Goal: Communication & Community: Answer question/provide support

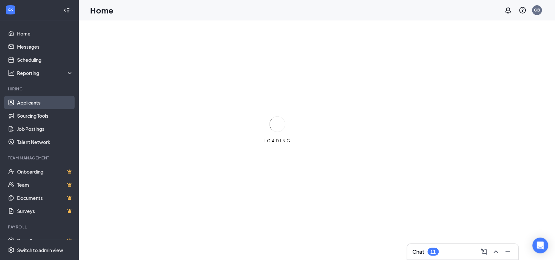
click at [44, 106] on link "Applicants" at bounding box center [45, 102] width 56 height 13
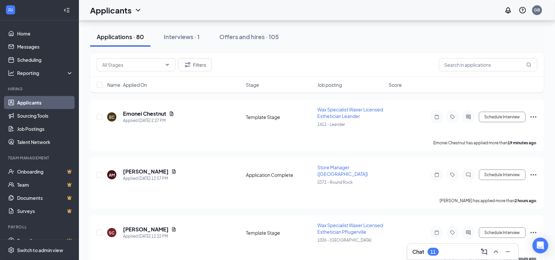
scroll to position [67, 0]
click at [497, 249] on icon "ChevronUp" at bounding box center [496, 252] width 8 height 8
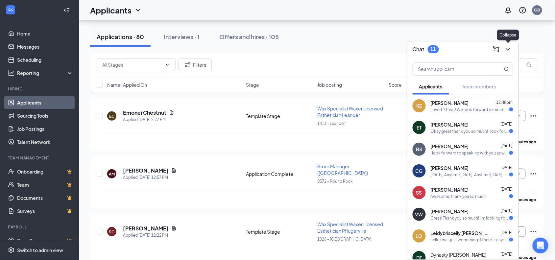
click at [508, 52] on icon "ChevronDown" at bounding box center [508, 49] width 8 height 8
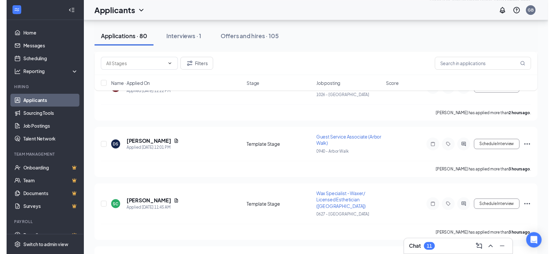
scroll to position [210, 0]
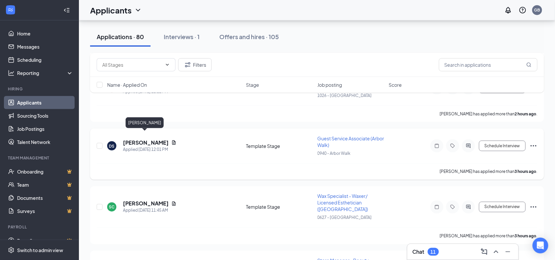
click at [157, 139] on h5 "[PERSON_NAME]" at bounding box center [146, 142] width 46 height 7
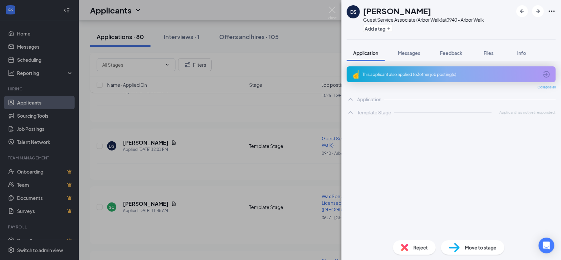
click at [419, 248] on span "Reject" at bounding box center [421, 247] width 14 height 7
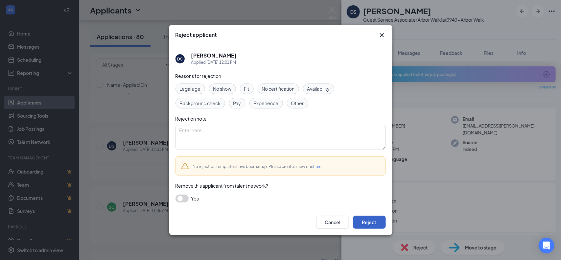
click at [374, 225] on button "Reject" at bounding box center [369, 222] width 33 height 13
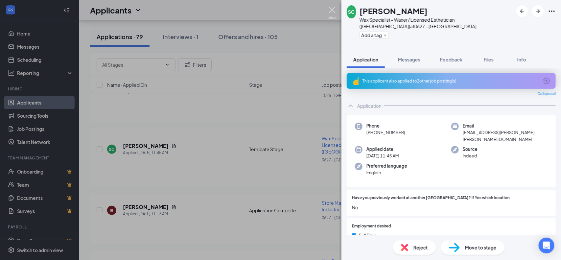
click at [332, 11] on img at bounding box center [332, 13] width 8 height 13
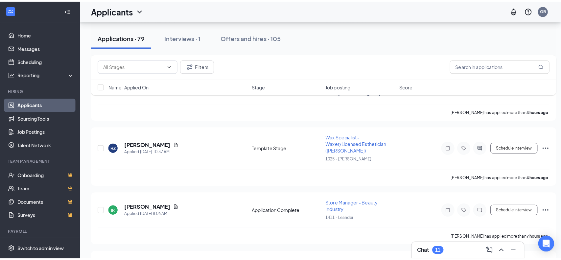
scroll to position [341, 0]
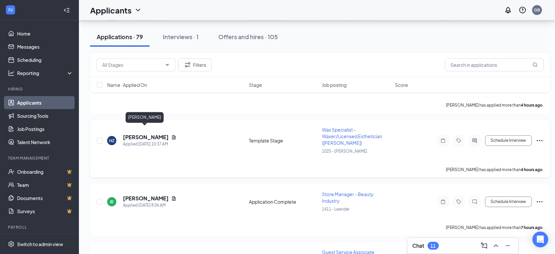
click at [154, 134] on h5 "[PERSON_NAME]" at bounding box center [146, 137] width 46 height 7
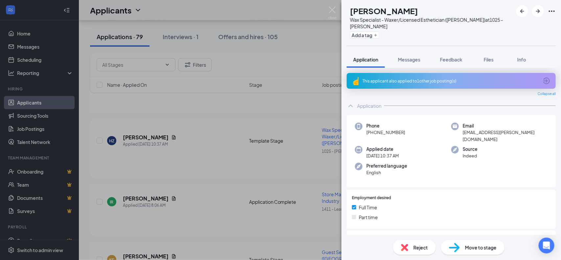
click at [546, 81] on div "This applicant also applied to 1 other job posting(s)" at bounding box center [451, 81] width 209 height 16
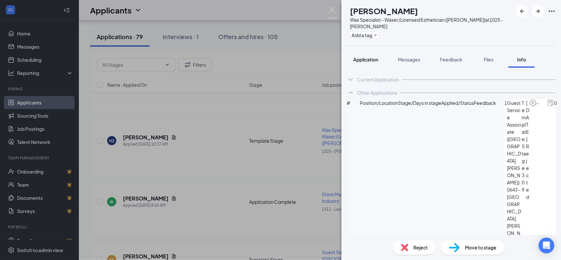
click at [362, 61] on span "Application" at bounding box center [365, 60] width 25 height 6
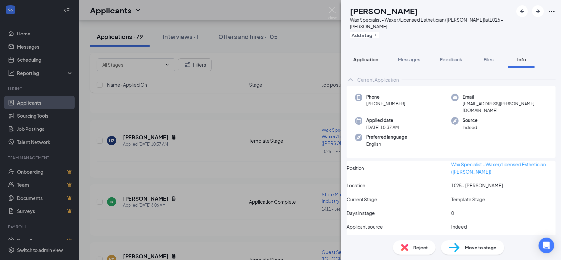
click at [371, 62] on span "Application" at bounding box center [365, 60] width 25 height 6
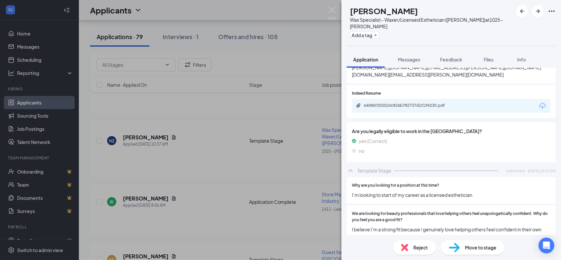
scroll to position [1010, 0]
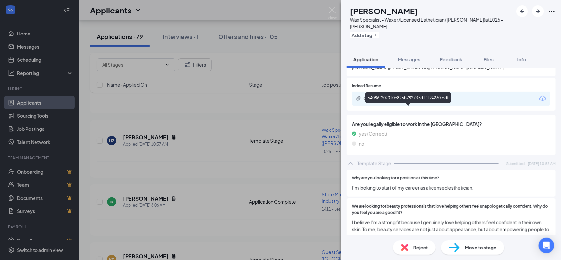
click at [445, 101] on div "64086f202010c826b782737d1f194230.pdf" at bounding box center [410, 98] width 92 height 5
click at [414, 61] on span "Messages" at bounding box center [409, 60] width 22 height 6
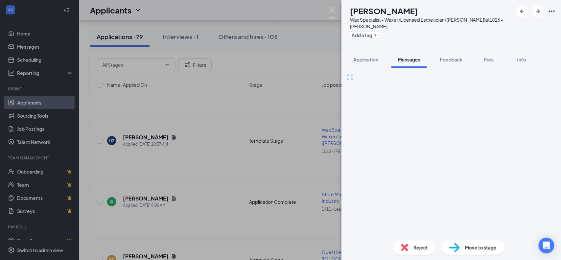
click at [419, 81] on div "Full text editor Email SMS Send" at bounding box center [451, 77] width 209 height 8
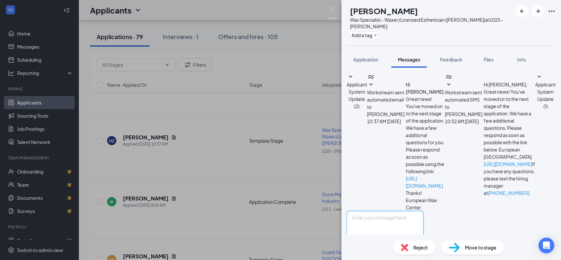
click at [422, 211] on textarea at bounding box center [385, 230] width 77 height 39
type textarea "Hello [PERSON_NAME], this is Gen with European Wax Center. I received your appl…"
click at [424, 251] on button "Send" at bounding box center [418, 262] width 12 height 23
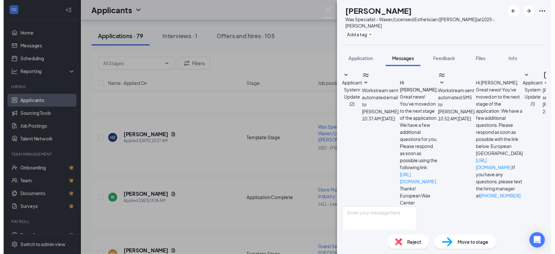
scroll to position [69, 0]
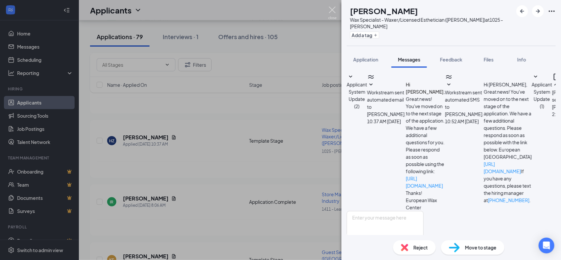
click at [334, 12] on img at bounding box center [332, 13] width 8 height 13
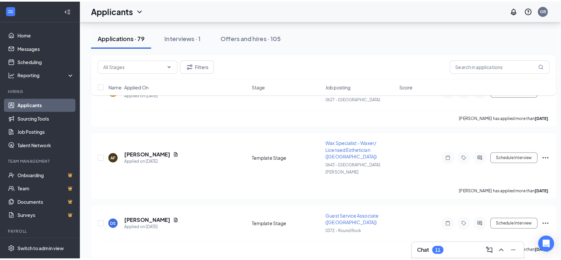
scroll to position [513, 0]
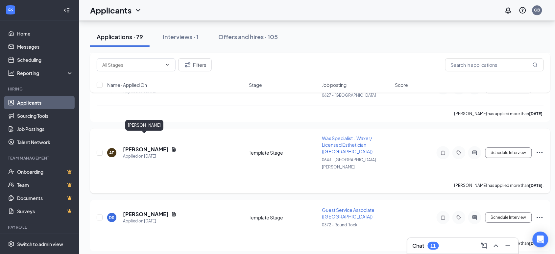
click at [143, 146] on h5 "[PERSON_NAME]" at bounding box center [146, 149] width 46 height 7
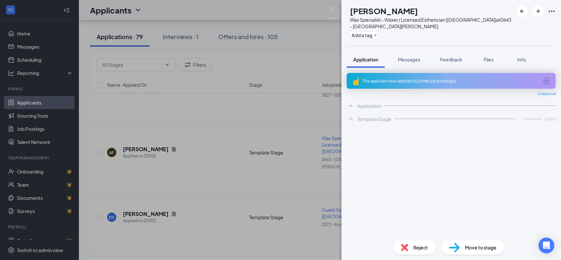
click at [548, 82] on icon "ArrowCircle" at bounding box center [547, 81] width 8 height 8
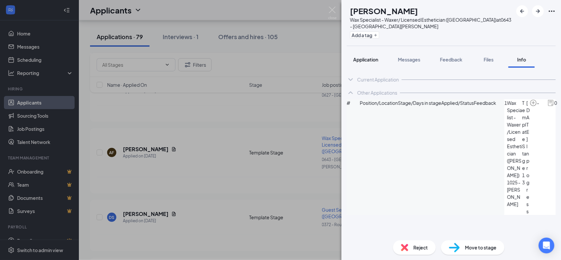
click at [369, 63] on button "Application" at bounding box center [366, 59] width 38 height 16
click at [367, 60] on span "Application" at bounding box center [365, 60] width 25 height 6
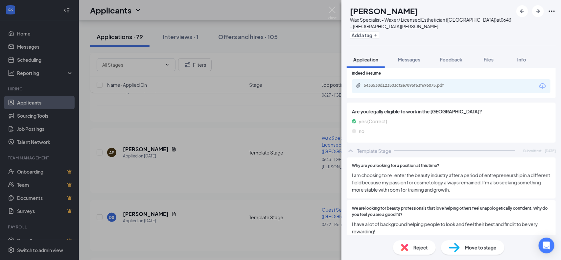
scroll to position [1052, 0]
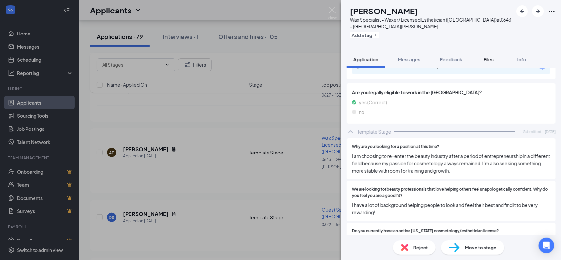
click at [488, 58] on span "Files" at bounding box center [489, 60] width 10 height 6
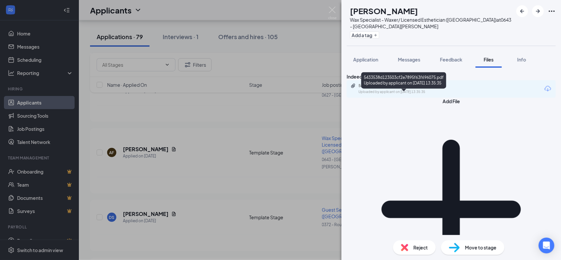
click at [414, 95] on div "Uploaded by applicant on [DATE] 13:35:35" at bounding box center [408, 91] width 99 height 5
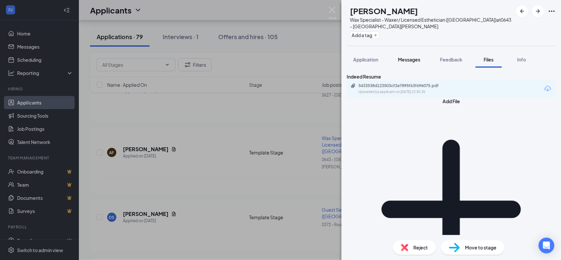
click at [405, 61] on span "Messages" at bounding box center [409, 60] width 22 height 6
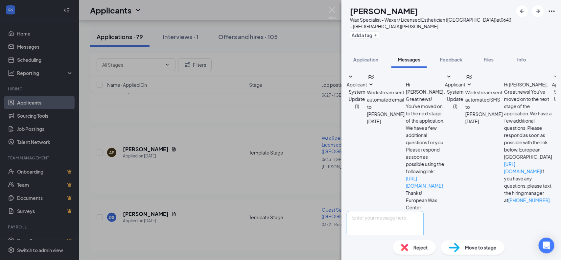
scroll to position [25, 0]
click at [382, 211] on textarea at bounding box center [385, 230] width 77 height 39
type textarea "Hello [PERSON_NAME], this is Gen with European Wax Center in [GEOGRAPHIC_DATA].…"
click at [424, 251] on button "Send" at bounding box center [418, 262] width 12 height 23
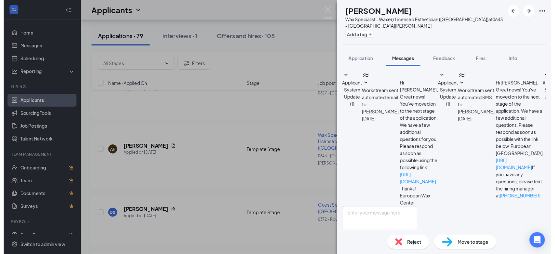
scroll to position [88, 0]
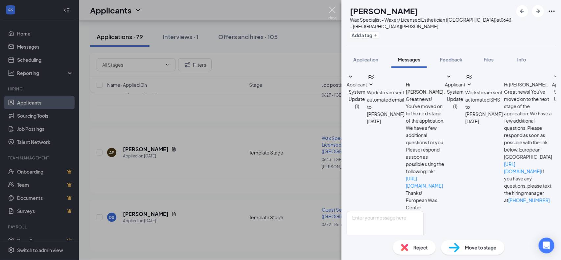
click at [331, 12] on img at bounding box center [332, 13] width 8 height 13
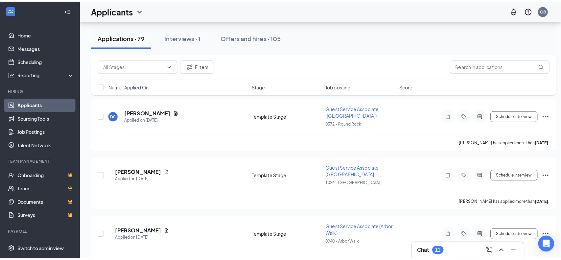
scroll to position [696, 0]
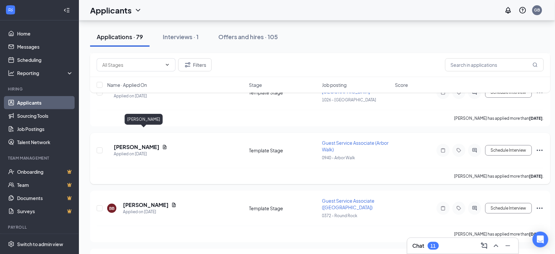
click at [147, 143] on h5 "[PERSON_NAME]" at bounding box center [137, 146] width 46 height 7
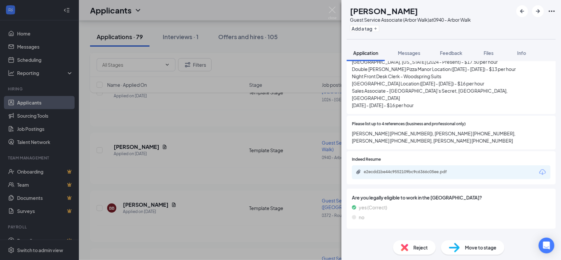
scroll to position [986, 0]
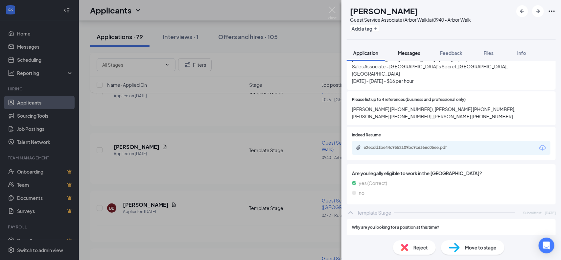
click at [408, 51] on span "Messages" at bounding box center [409, 53] width 22 height 6
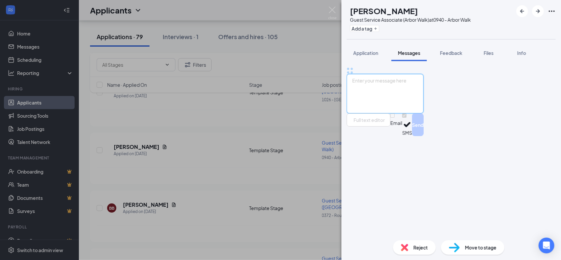
click at [423, 113] on textarea at bounding box center [385, 93] width 77 height 39
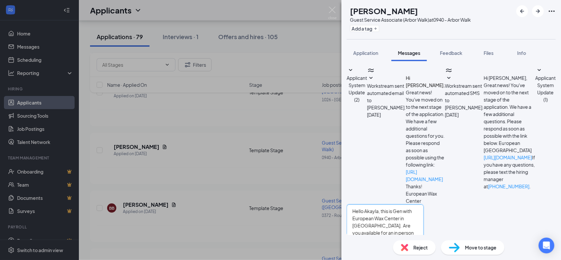
type textarea "Hello Akayla, this is Gen with European Wax Center in [GEOGRAPHIC_DATA]. Are yo…"
click at [424, 244] on button "Send" at bounding box center [418, 255] width 12 height 23
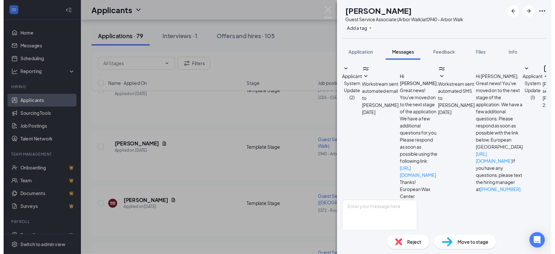
scroll to position [55, 0]
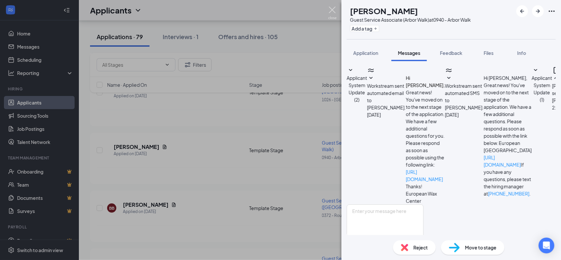
click at [332, 12] on img at bounding box center [332, 13] width 8 height 13
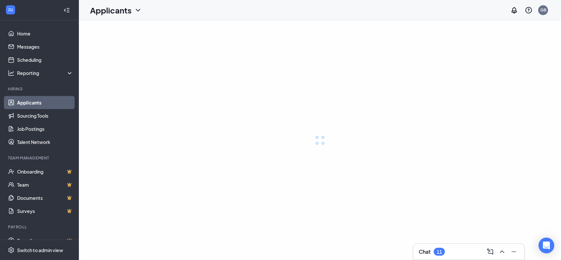
click at [503, 252] on icon "ChevronUp" at bounding box center [502, 252] width 4 height 3
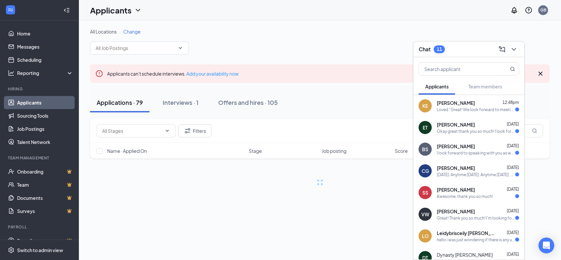
click at [514, 49] on div "Chat 11" at bounding box center [469, 49] width 111 height 16
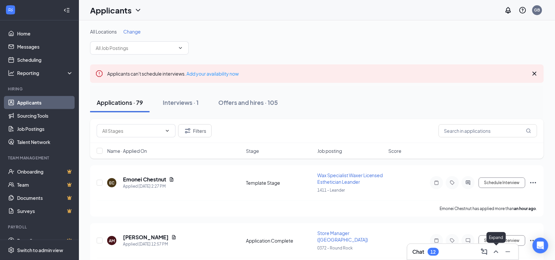
click at [497, 251] on icon "ChevronUp" at bounding box center [496, 252] width 4 height 3
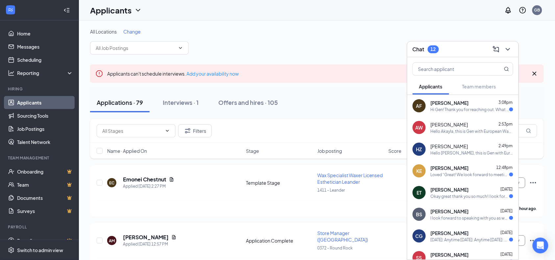
click at [445, 110] on div "Hi Gen! Thank you for reaching out. What time does the shift end on Sunday?" at bounding box center [470, 110] width 79 height 6
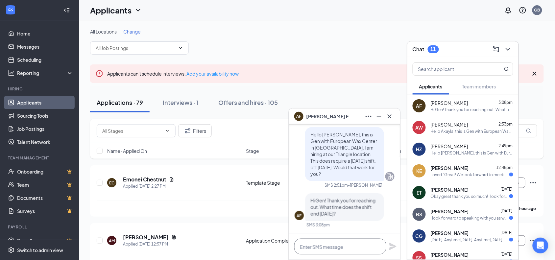
click at [350, 243] on textarea at bounding box center [340, 247] width 92 height 16
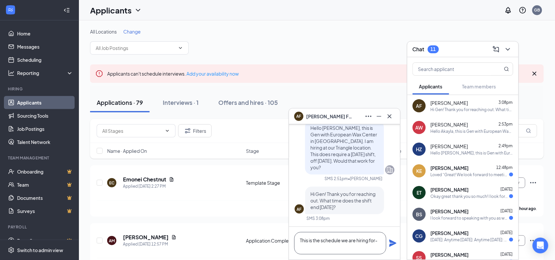
paste textarea "Sunday 9:30-6 Monday 230-9 Tuesday- off Wednesday- 230-9 Thursday 830-3 Friday …"
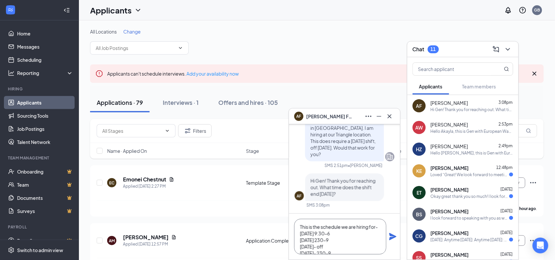
scroll to position [27, 0]
type textarea "This is the schedule we are hiring for- Sunday 9:30-6 Monday 230-9 Tuesday- off…"
click at [393, 239] on icon "Plane" at bounding box center [393, 237] width 8 height 8
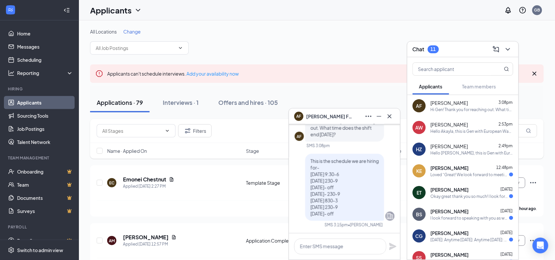
scroll to position [0, 0]
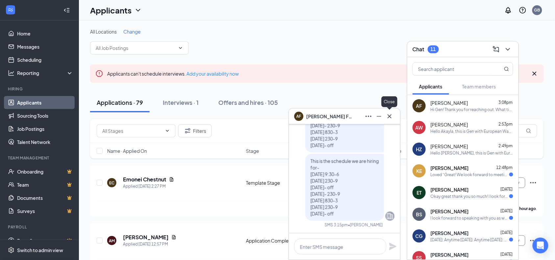
click at [388, 119] on icon "Cross" at bounding box center [390, 116] width 8 height 8
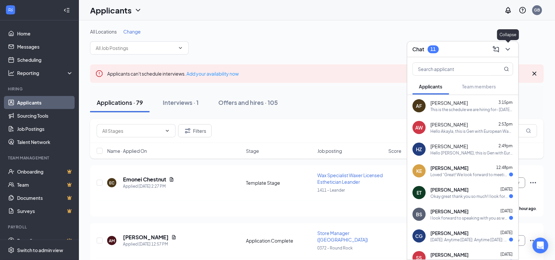
click at [507, 48] on icon "ChevronDown" at bounding box center [508, 49] width 8 height 8
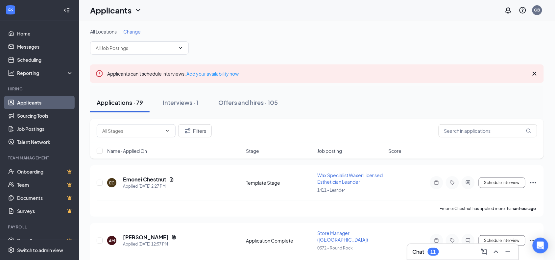
click at [44, 106] on link "Applicants" at bounding box center [45, 102] width 56 height 13
click at [32, 174] on link "Onboarding" at bounding box center [45, 171] width 56 height 13
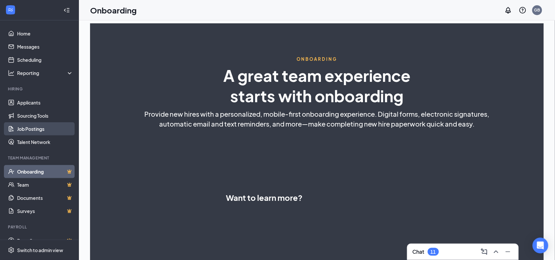
select select "US"
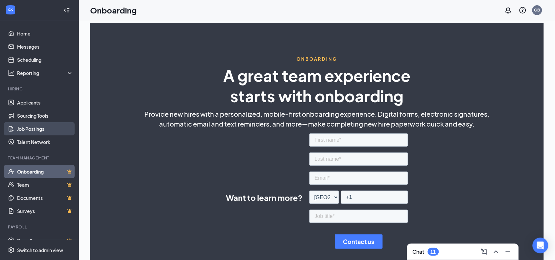
click at [29, 131] on link "Job Postings" at bounding box center [45, 128] width 56 height 13
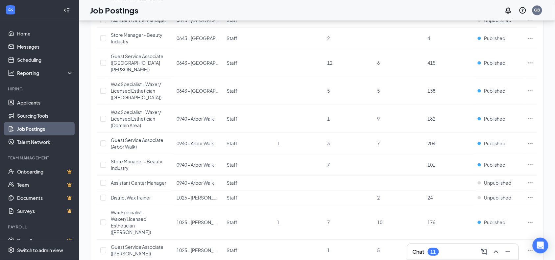
scroll to position [387, 0]
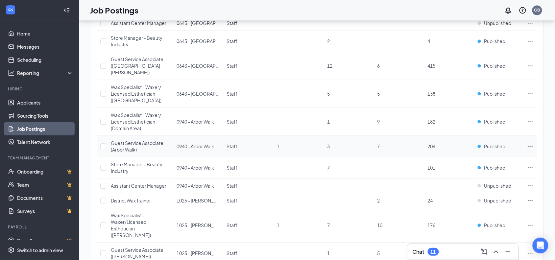
click at [529, 143] on icon "Ellipses" at bounding box center [530, 146] width 7 height 7
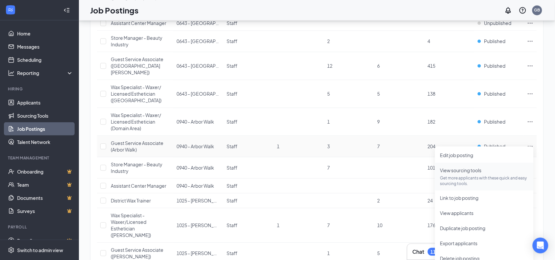
click at [469, 172] on span "View sourcing tools" at bounding box center [460, 170] width 41 height 6
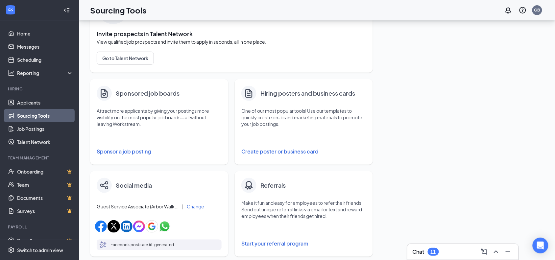
scroll to position [61, 0]
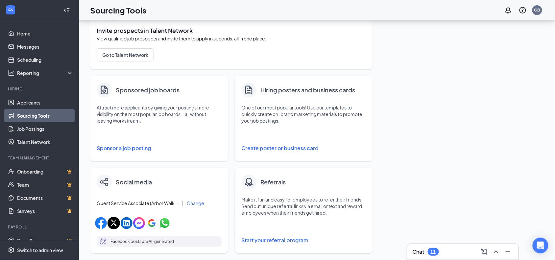
click at [140, 149] on button "Sponsor a job posting" at bounding box center [159, 148] width 125 height 13
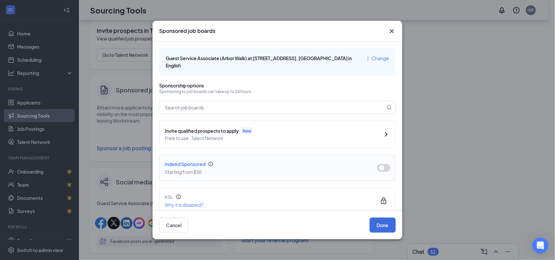
click at [377, 167] on button "button" at bounding box center [383, 168] width 13 height 8
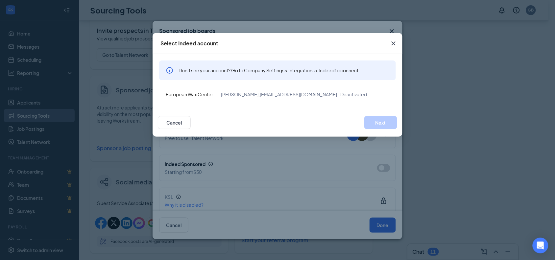
click at [393, 43] on icon "Cross" at bounding box center [394, 43] width 4 height 4
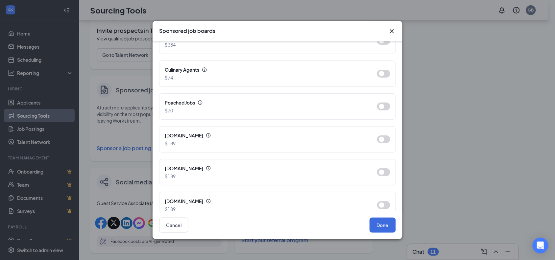
scroll to position [439, 0]
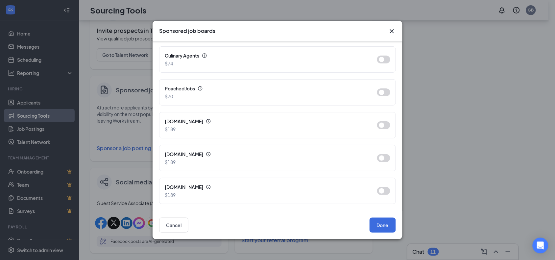
click at [393, 31] on icon "Cross" at bounding box center [392, 31] width 4 height 4
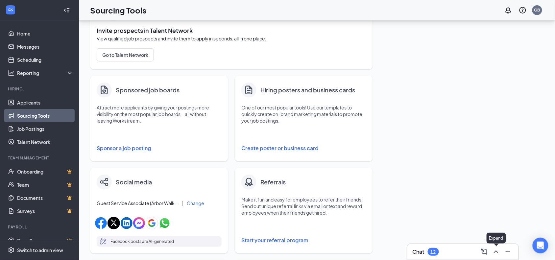
click at [497, 250] on icon "ChevronUp" at bounding box center [496, 252] width 8 height 8
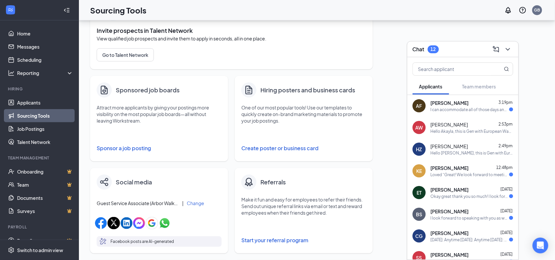
click at [450, 113] on div "AF Ashley Furnish 3:19pm I can accommodate all of those days and times except S…" at bounding box center [462, 106] width 111 height 22
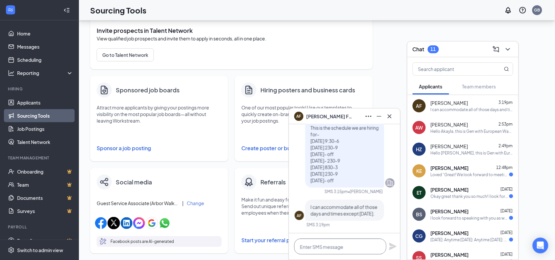
click at [349, 242] on textarea at bounding box center [340, 247] width 92 height 16
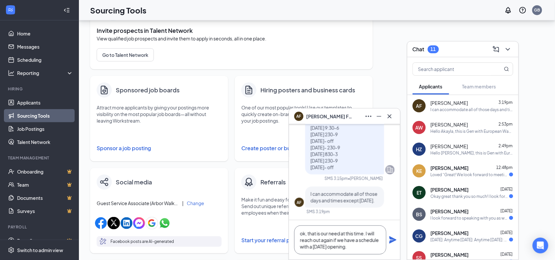
type textarea "ok, that is our need at this time. I will reach out again if we have a schedule…"
click at [391, 241] on icon "Plane" at bounding box center [392, 239] width 7 height 7
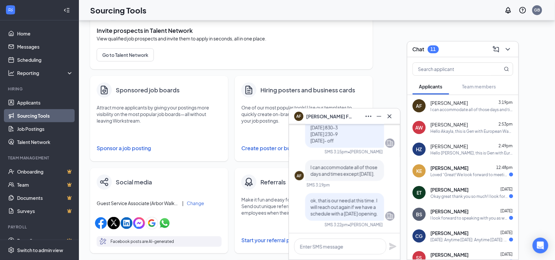
scroll to position [0, 0]
click at [506, 49] on icon "ChevronDown" at bounding box center [508, 49] width 8 height 8
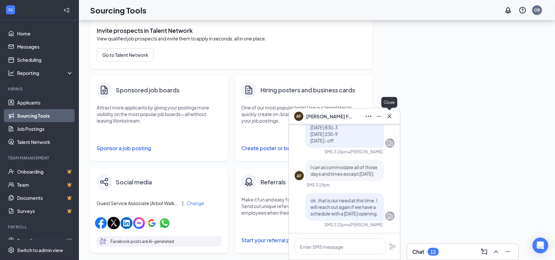
click at [387, 115] on icon "Cross" at bounding box center [390, 116] width 8 height 8
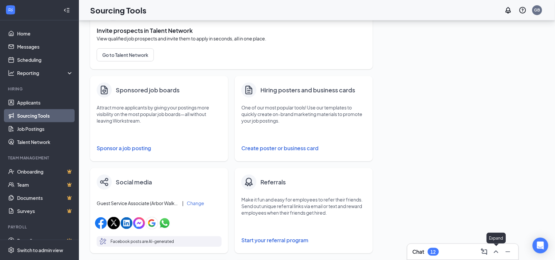
click at [496, 253] on icon "ChevronUp" at bounding box center [496, 252] width 8 height 8
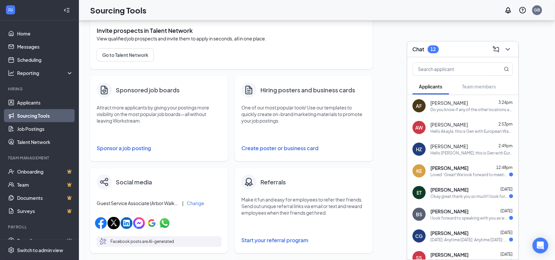
click at [451, 111] on div "Do you know if any of the other locations are looking for someone with Monday-S…" at bounding box center [472, 110] width 83 height 6
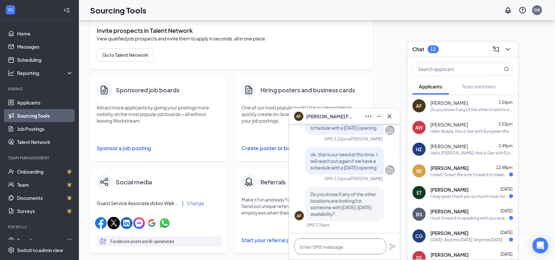
click at [351, 243] on textarea at bounding box center [340, 247] width 92 height 16
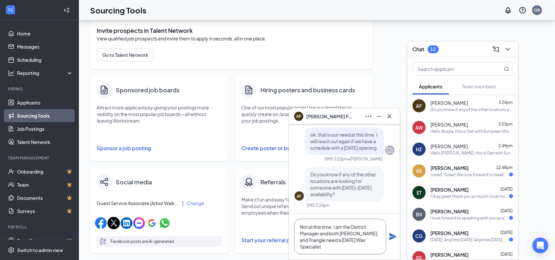
type textarea "Not at this time. I am the District Manager and both Mueller and Triangle need …"
click at [391, 234] on icon "Plane" at bounding box center [392, 236] width 7 height 7
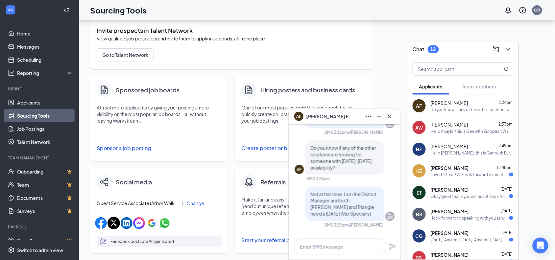
scroll to position [0, 0]
click at [508, 47] on icon "ChevronDown" at bounding box center [508, 49] width 8 height 8
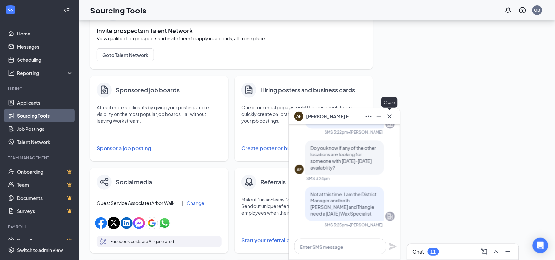
click at [392, 117] on icon "Cross" at bounding box center [390, 116] width 8 height 8
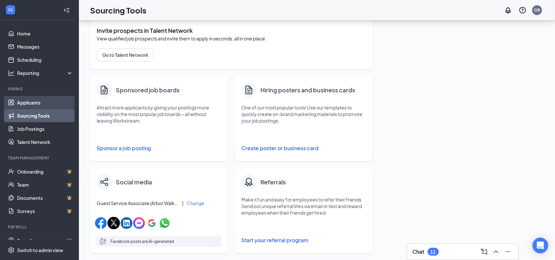
click at [23, 101] on link "Applicants" at bounding box center [45, 102] width 56 height 13
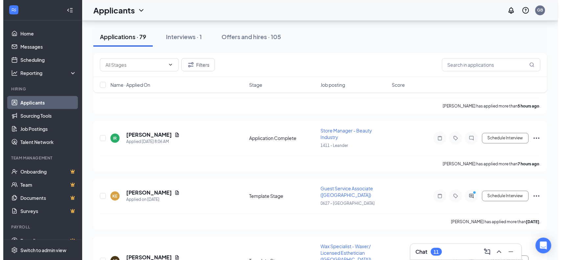
scroll to position [414, 0]
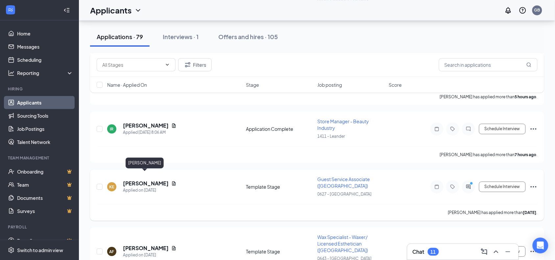
click at [150, 180] on h5 "[PERSON_NAME]" at bounding box center [146, 183] width 46 height 7
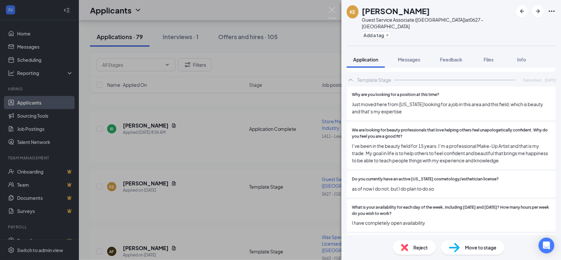
scroll to position [1077, 0]
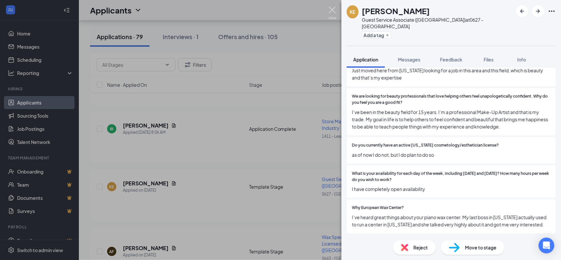
click at [333, 11] on img at bounding box center [332, 13] width 8 height 13
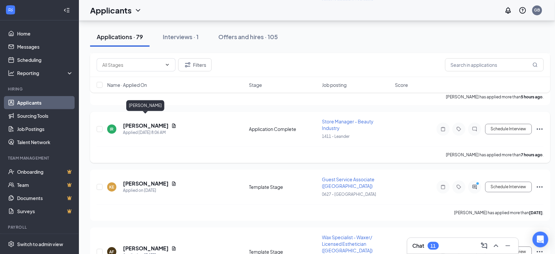
click at [161, 122] on h5 "[PERSON_NAME]" at bounding box center [146, 125] width 46 height 7
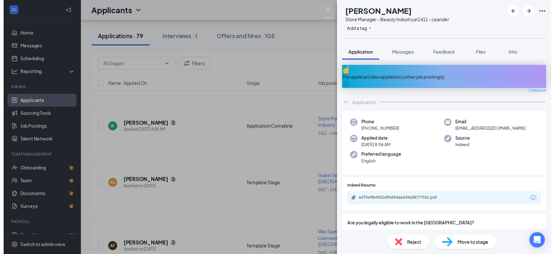
scroll to position [20, 0]
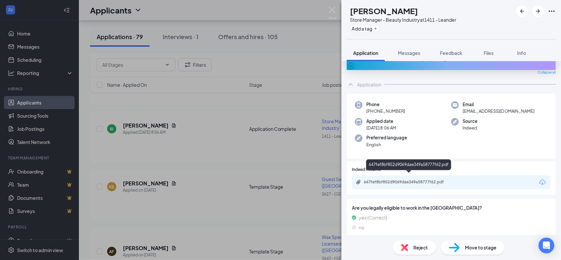
click at [420, 180] on div "647fef8bf852d9069dae349a58777f62.pdf" at bounding box center [410, 182] width 92 height 5
click at [332, 10] on img at bounding box center [332, 13] width 8 height 13
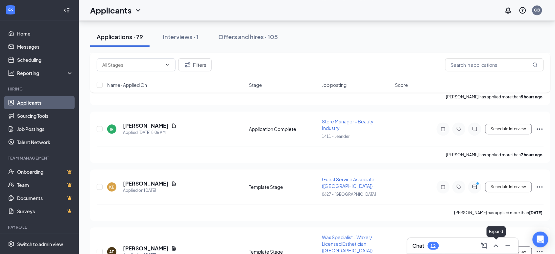
click at [496, 244] on icon "ChevronUp" at bounding box center [496, 246] width 8 height 8
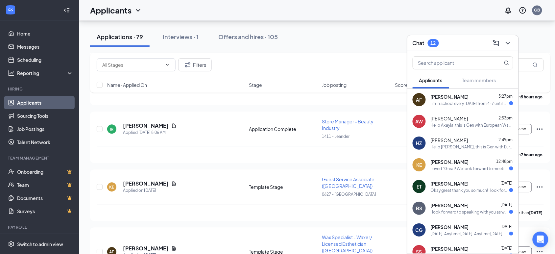
click at [454, 109] on div "AF Ashley Furnish 3:27pm I'm in school every Sunday from 4-7 until May of next …" at bounding box center [462, 100] width 111 height 22
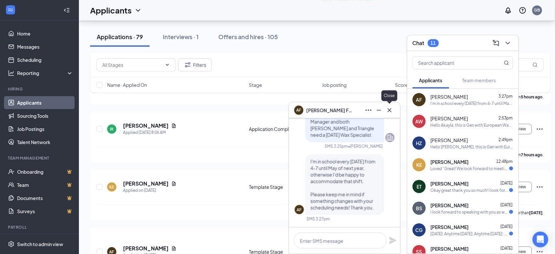
click at [390, 112] on icon "Cross" at bounding box center [390, 110] width 8 height 8
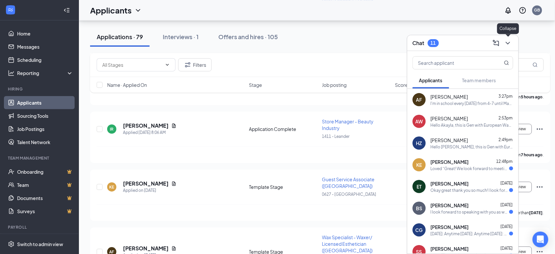
click at [510, 44] on icon "ChevronDown" at bounding box center [508, 43] width 8 height 8
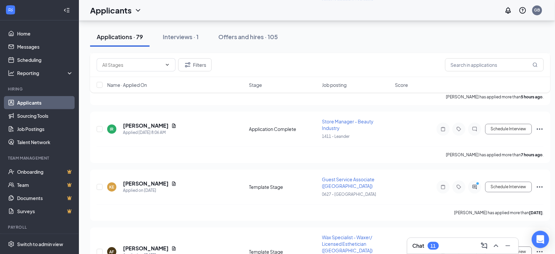
click at [538, 238] on icon "Open Intercom Messenger" at bounding box center [540, 239] width 9 height 9
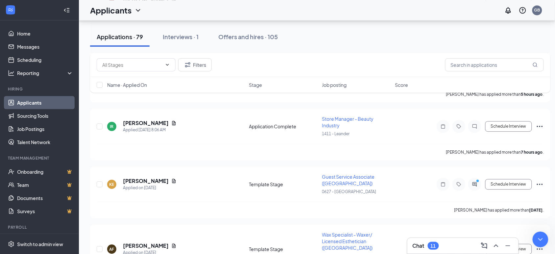
scroll to position [417, 3]
type textarea "Hello, I am trying to sponsor on Indeed and I am getting a "deactivated" messag…"
click at [496, 246] on icon "ChevronUp" at bounding box center [496, 246] width 8 height 8
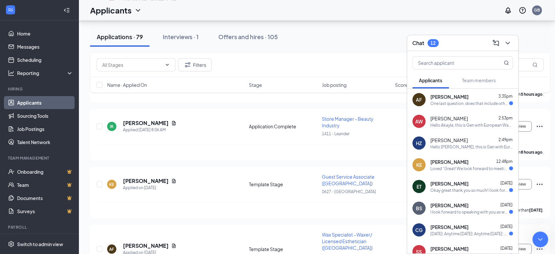
click at [410, 165] on div "KE Kaitlin Everhart 12:48pm Loved “Great! We look forward to meeting with you!”" at bounding box center [462, 165] width 111 height 22
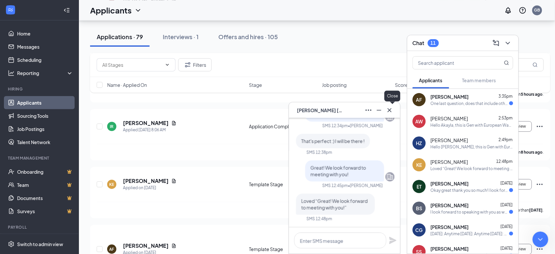
click at [390, 108] on icon "Cross" at bounding box center [390, 110] width 8 height 8
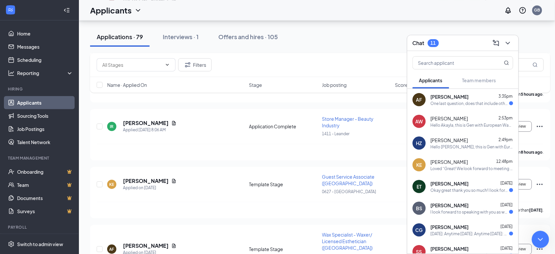
click at [541, 239] on icon "Close Intercom Messenger" at bounding box center [539, 238] width 8 height 8
click at [469, 101] on div "One last question, does that include other locations outside of Austin city lim…" at bounding box center [470, 104] width 79 height 6
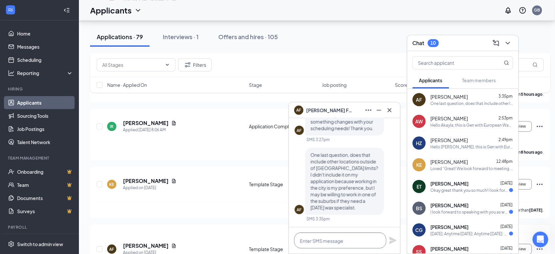
click at [356, 238] on textarea at bounding box center [340, 240] width 92 height 16
type textarea "Where do you live?"
click at [391, 239] on icon "Plane" at bounding box center [392, 240] width 7 height 7
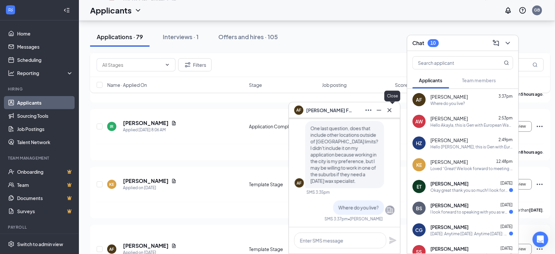
click at [389, 109] on icon "Cross" at bounding box center [390, 110] width 8 height 8
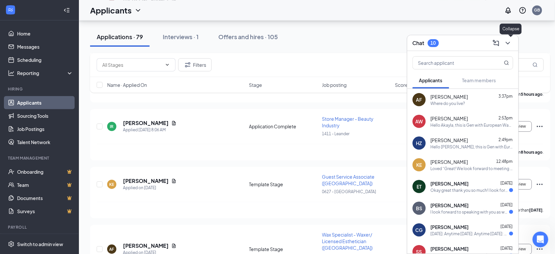
click at [507, 45] on icon "ChevronDown" at bounding box center [508, 43] width 8 height 8
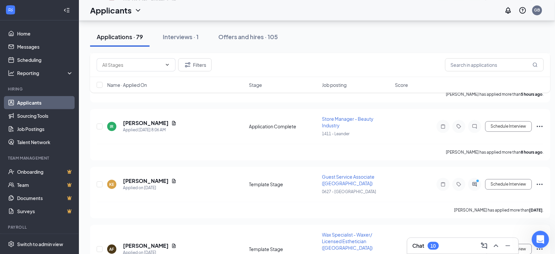
click at [536, 241] on icon "Open Intercom Messenger" at bounding box center [539, 238] width 11 height 11
type textarea "Thank you"
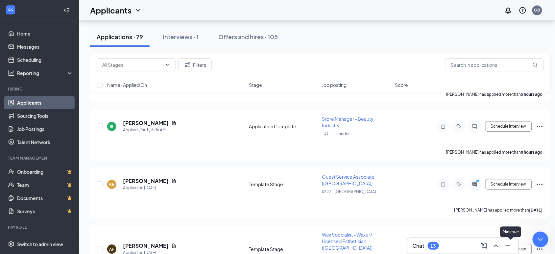
scroll to position [65, 0]
click at [497, 246] on icon "ChevronUp" at bounding box center [496, 246] width 8 height 8
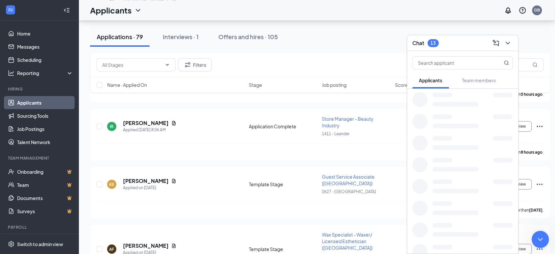
click at [540, 239] on icon "Close Intercom Messenger" at bounding box center [539, 238] width 8 height 8
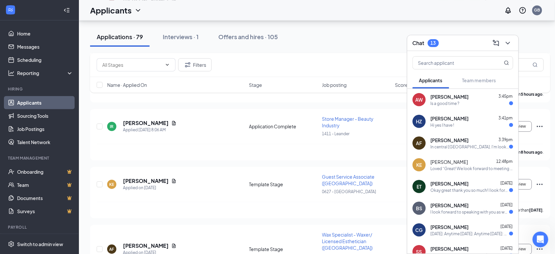
click at [457, 143] on span "[PERSON_NAME]" at bounding box center [450, 140] width 38 height 7
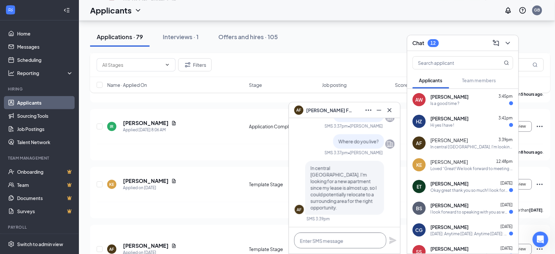
click at [328, 237] on textarea at bounding box center [340, 240] width 92 height 16
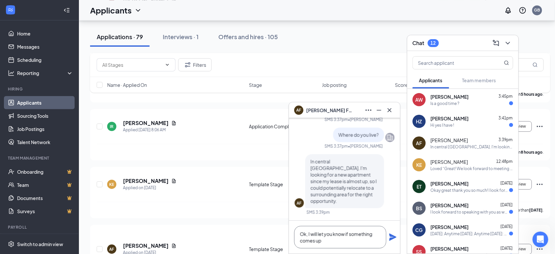
type textarea "Ok, I will let you know if something comes up"
click at [391, 237] on icon "Plane" at bounding box center [392, 236] width 7 height 7
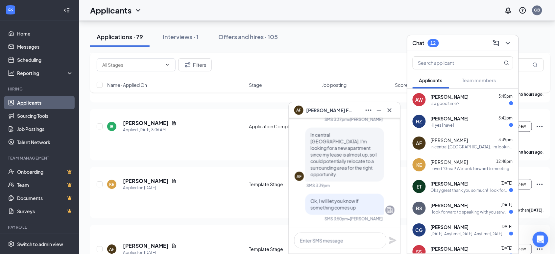
scroll to position [0, 0]
click at [449, 121] on span "[PERSON_NAME]" at bounding box center [450, 118] width 38 height 7
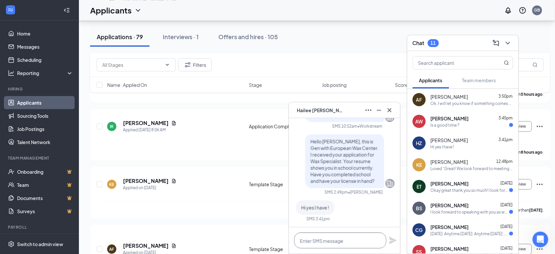
click at [339, 239] on textarea at bounding box center [340, 240] width 92 height 16
click at [342, 244] on textarea "Wonderful." at bounding box center [340, 240] width 92 height 16
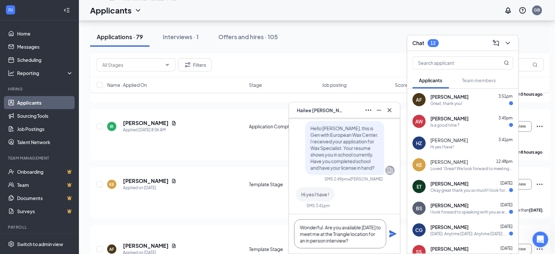
type textarea "Wonderful. Are you available Thursday to meet me at the Triangle location for a…"
click at [393, 233] on icon "Plane" at bounding box center [392, 233] width 7 height 7
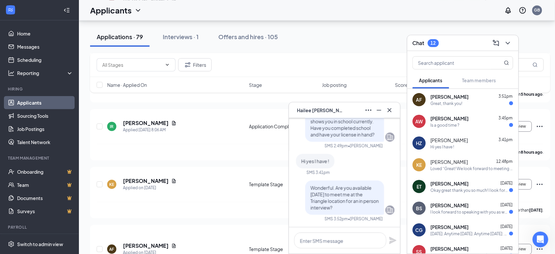
click at [455, 128] on div "AW Akayla Wolfe 3:45pm Is a good time ?" at bounding box center [462, 121] width 111 height 22
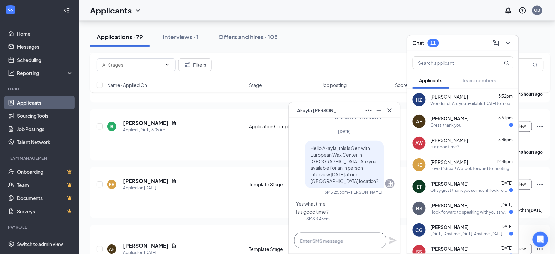
click at [364, 239] on textarea at bounding box center [340, 240] width 92 height 16
click at [321, 241] on textarea at bounding box center [340, 240] width 92 height 16
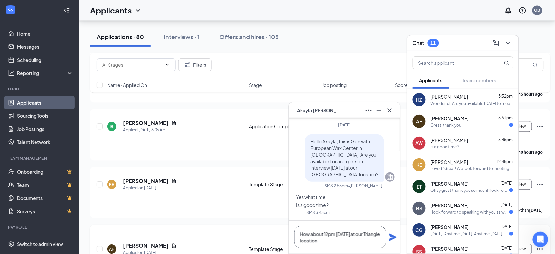
scroll to position [90, 0]
type textarea "How about 12pm Thursday at our Triangle location?"
click at [392, 237] on icon "Plane" at bounding box center [393, 237] width 8 height 8
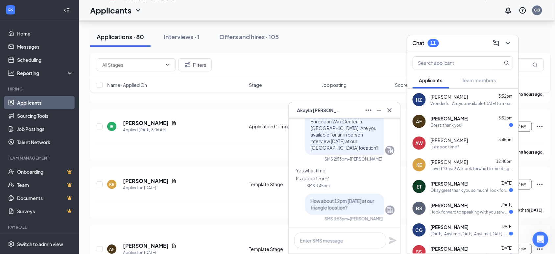
scroll to position [0, 0]
click at [388, 109] on icon "Cross" at bounding box center [390, 110] width 8 height 8
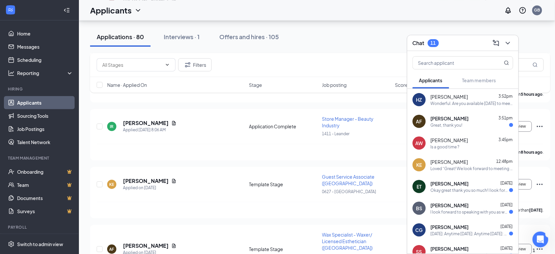
click at [433, 100] on div "Hailee Zambrano 3:52pm Wonderful. Are you available Thursday to meet me at the …" at bounding box center [472, 99] width 83 height 13
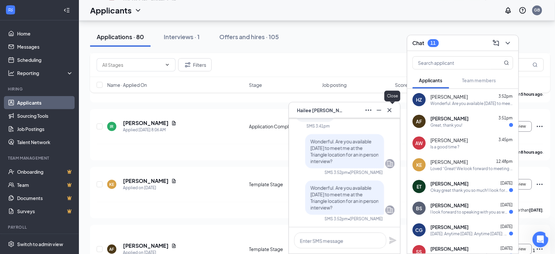
click at [390, 110] on icon "Cross" at bounding box center [390, 110] width 4 height 4
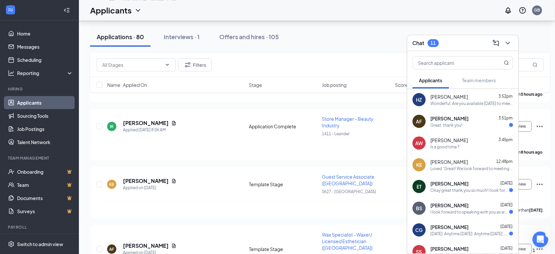
click at [447, 104] on div "Wonderful. Are you available Thursday to meet me at the Triangle location for a…" at bounding box center [472, 104] width 83 height 6
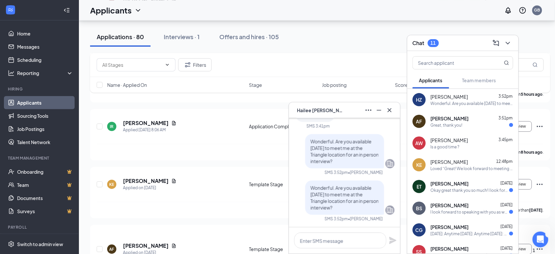
click at [453, 144] on div "Is a good time ?" at bounding box center [445, 147] width 29 height 6
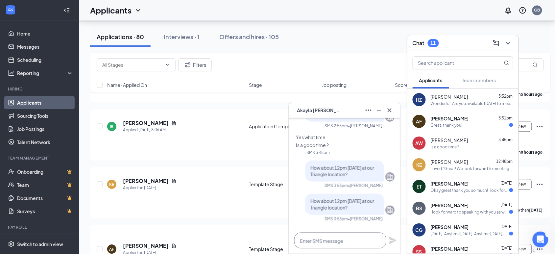
click at [330, 240] on textarea at bounding box center [340, 240] width 92 height 16
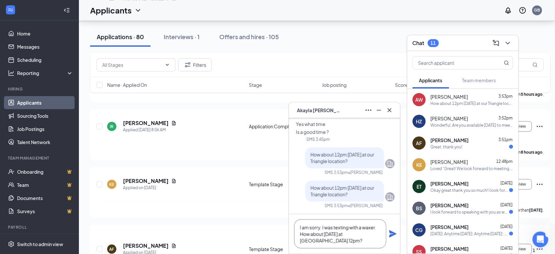
type textarea "I am sorry. I was texting with a waxer. How about tomorrow at Arbor Walk 12pm?"
click at [390, 234] on icon "Plane" at bounding box center [393, 234] width 8 height 8
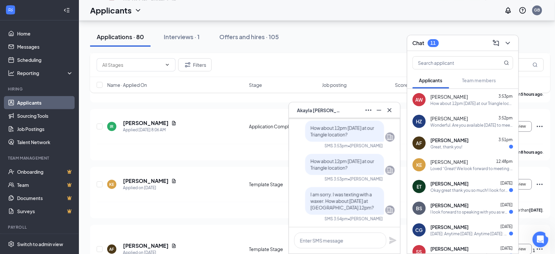
scroll to position [0, 0]
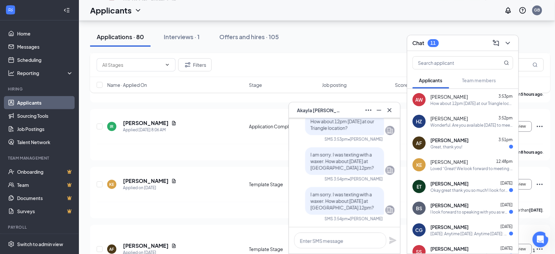
click at [440, 147] on div "Great, thank you!" at bounding box center [447, 147] width 32 height 6
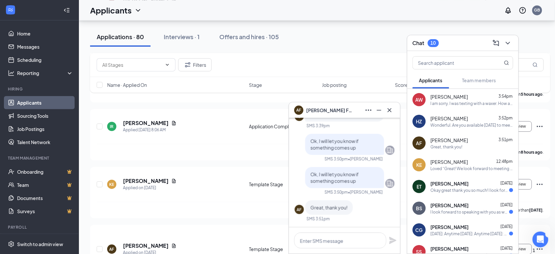
click at [451, 125] on div "Wonderful. Are you available Thursday to meet me at the Triangle location for a…" at bounding box center [472, 125] width 83 height 6
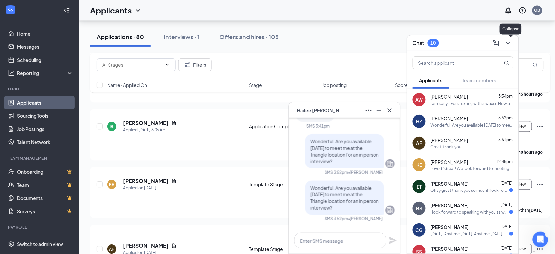
click at [507, 45] on icon "ChevronDown" at bounding box center [508, 43] width 8 height 8
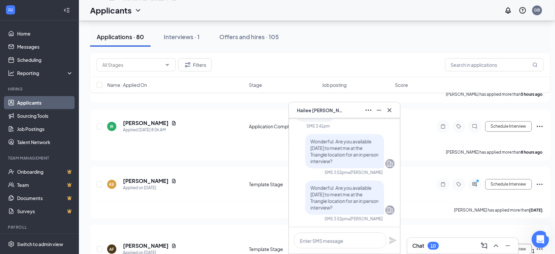
click at [537, 237] on icon "Open Intercom Messenger" at bounding box center [539, 238] width 11 height 11
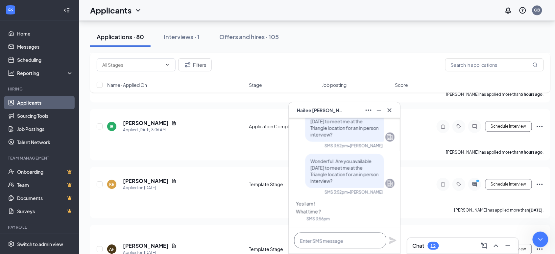
click at [335, 239] on textarea at bounding box center [340, 240] width 92 height 16
type textarea "12pm Thursday"
click at [391, 242] on icon "Plane" at bounding box center [392, 240] width 7 height 7
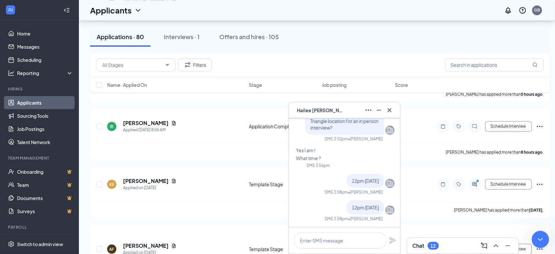
click at [537, 236] on icon "Close Intercom Messenger" at bounding box center [539, 238] width 8 height 8
click at [389, 112] on icon "Cross" at bounding box center [390, 110] width 8 height 8
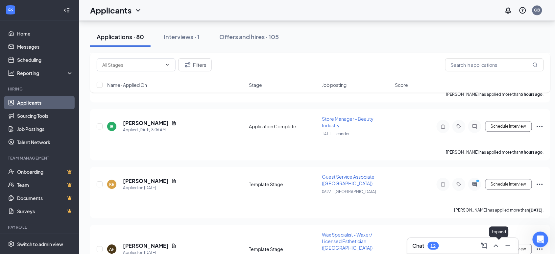
click at [496, 245] on icon "ChevronUp" at bounding box center [496, 245] width 4 height 3
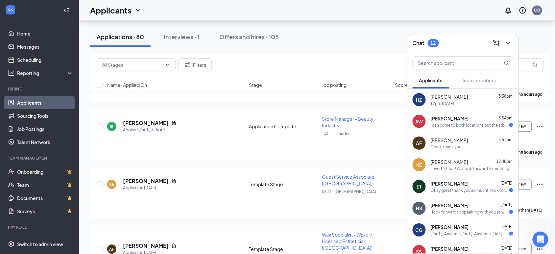
click at [458, 124] on div "I can come to both locations but the arbor is closer" at bounding box center [470, 125] width 79 height 6
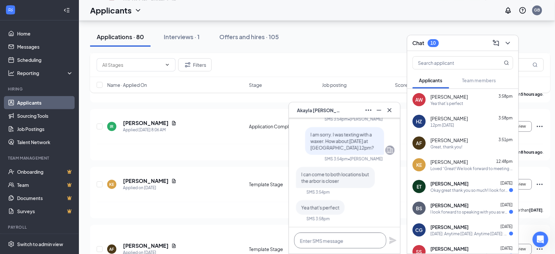
click at [359, 241] on textarea at bounding box center [340, 240] width 92 height 16
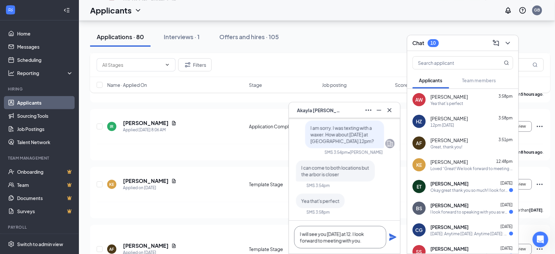
type textarea "I will see you tomorrow at 12. I look forward to meeting with you."
click at [394, 238] on icon "Plane" at bounding box center [392, 236] width 7 height 7
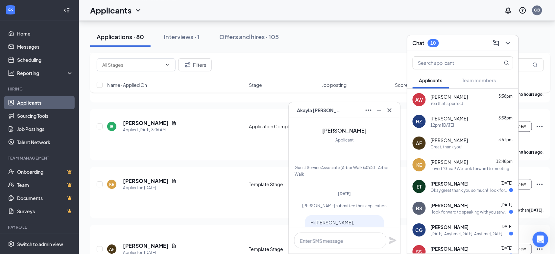
scroll to position [127, 0]
click at [503, 42] on button at bounding box center [508, 43] width 11 height 11
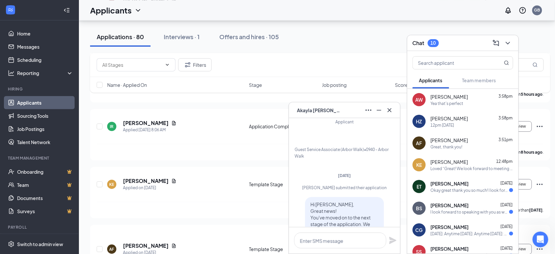
scroll to position [-549, 0]
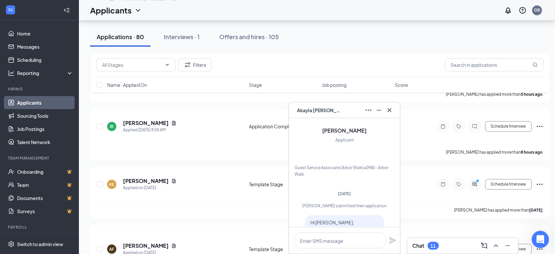
click at [542, 239] on icon "Open Intercom Messenger" at bounding box center [539, 238] width 11 height 11
click at [542, 239] on icon "Close Intercom Messenger" at bounding box center [539, 238] width 8 height 8
click at [390, 112] on icon "Cross" at bounding box center [390, 110] width 8 height 8
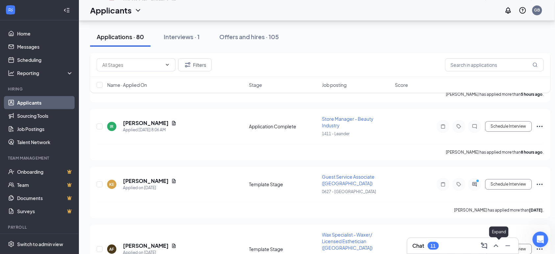
click at [495, 245] on icon "ChevronUp" at bounding box center [496, 246] width 8 height 8
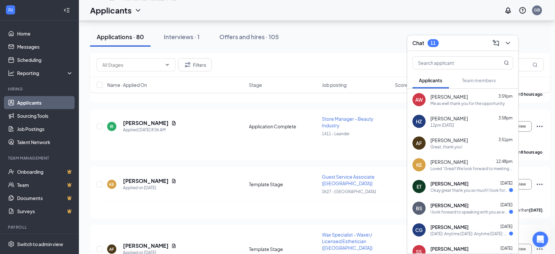
click at [454, 104] on div "Me as well thank you for the opportunity" at bounding box center [468, 104] width 74 height 6
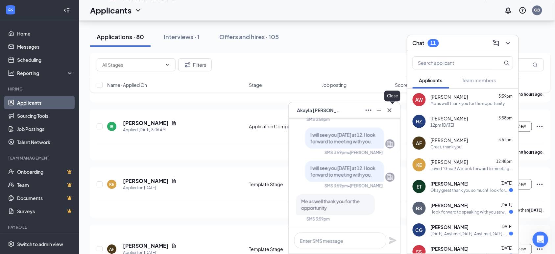
click at [389, 111] on icon "Cross" at bounding box center [390, 110] width 4 height 4
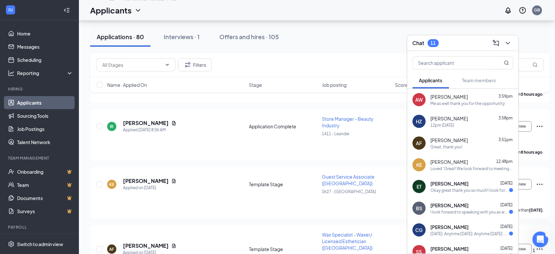
scroll to position [0, 0]
click at [506, 43] on icon "ChevronDown" at bounding box center [508, 43] width 8 height 8
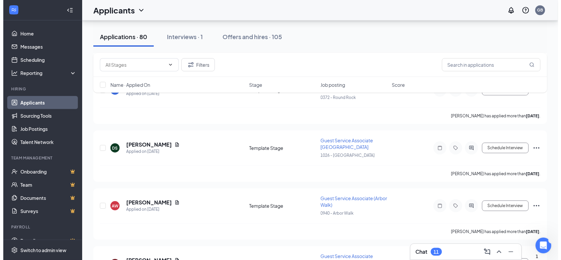
scroll to position [652, 0]
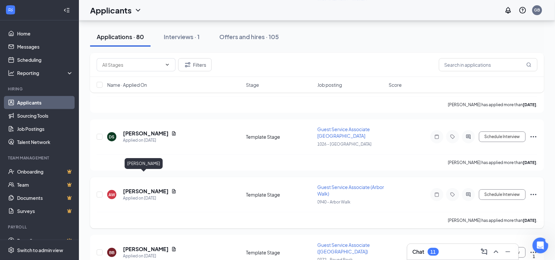
click at [150, 188] on h5 "[PERSON_NAME]" at bounding box center [146, 191] width 46 height 7
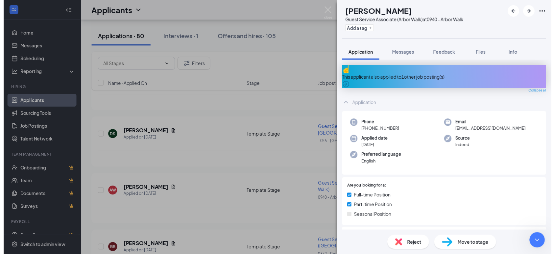
scroll to position [117, 0]
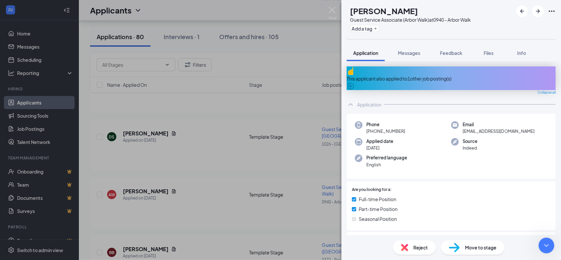
click at [331, 11] on img at bounding box center [332, 13] width 8 height 13
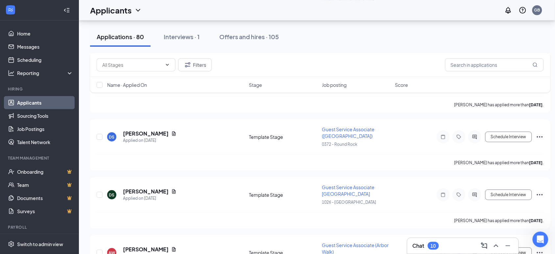
scroll to position [648, 0]
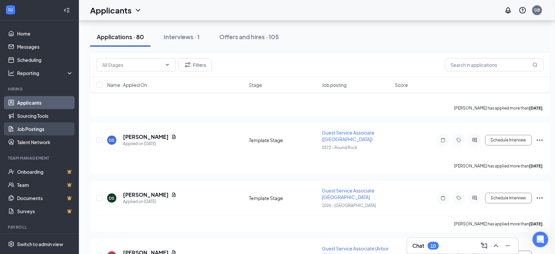
click at [29, 128] on link "Job Postings" at bounding box center [45, 128] width 56 height 13
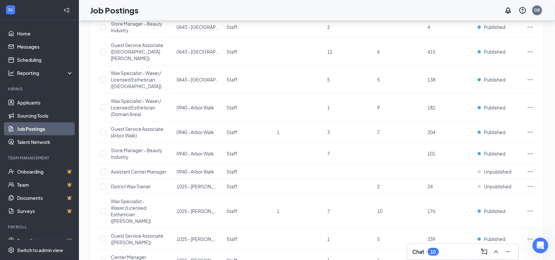
scroll to position [410, 0]
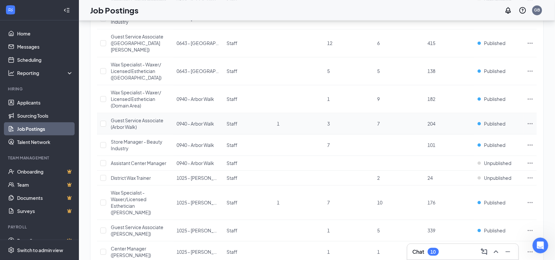
click at [530, 120] on icon "Ellipses" at bounding box center [530, 123] width 7 height 7
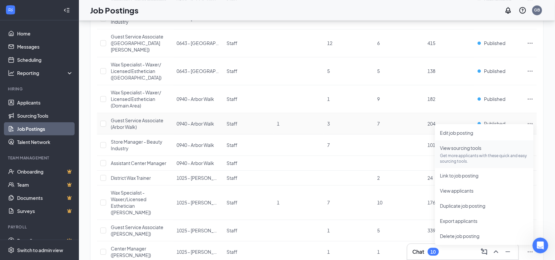
click at [448, 150] on span "View sourcing tools" at bounding box center [460, 148] width 41 height 6
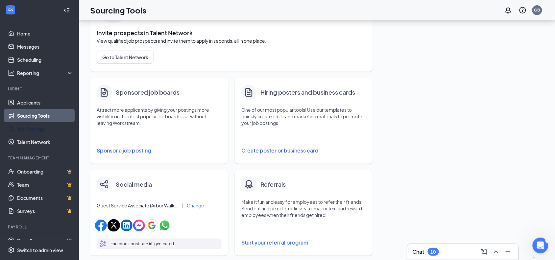
scroll to position [58, 0]
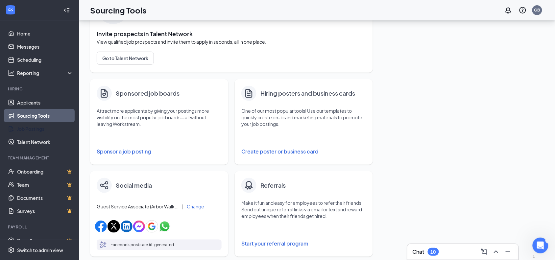
click at [138, 149] on button "Sponsor a job posting" at bounding box center [159, 151] width 125 height 13
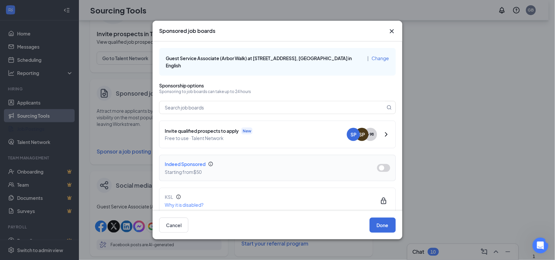
click at [377, 168] on button "button" at bounding box center [383, 168] width 13 height 8
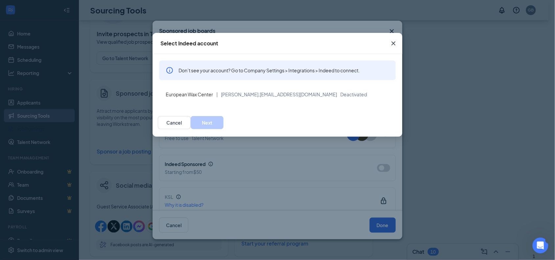
click at [393, 44] on icon "Cross" at bounding box center [394, 43] width 4 height 4
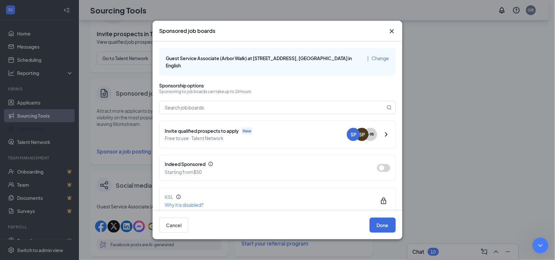
scroll to position [163, 0]
click at [392, 32] on icon "Cross" at bounding box center [392, 31] width 4 height 4
